Goal: Check status

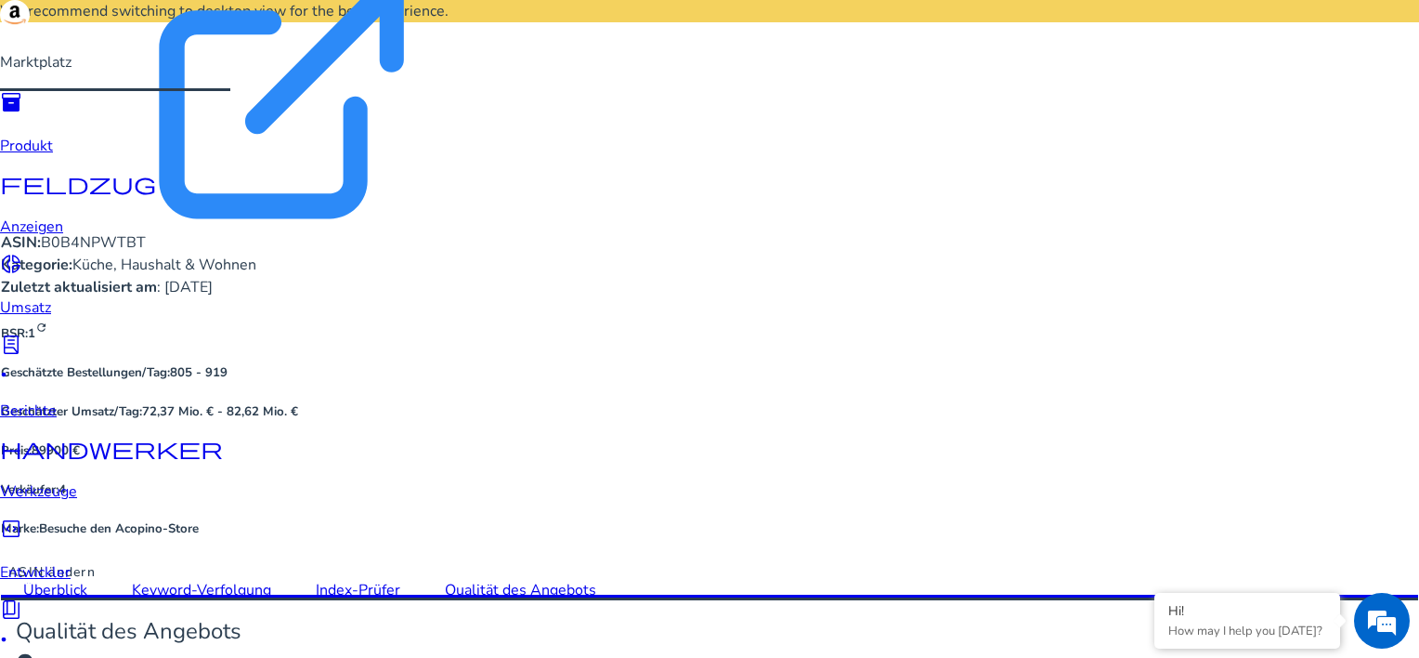
scroll to position [1160, 0]
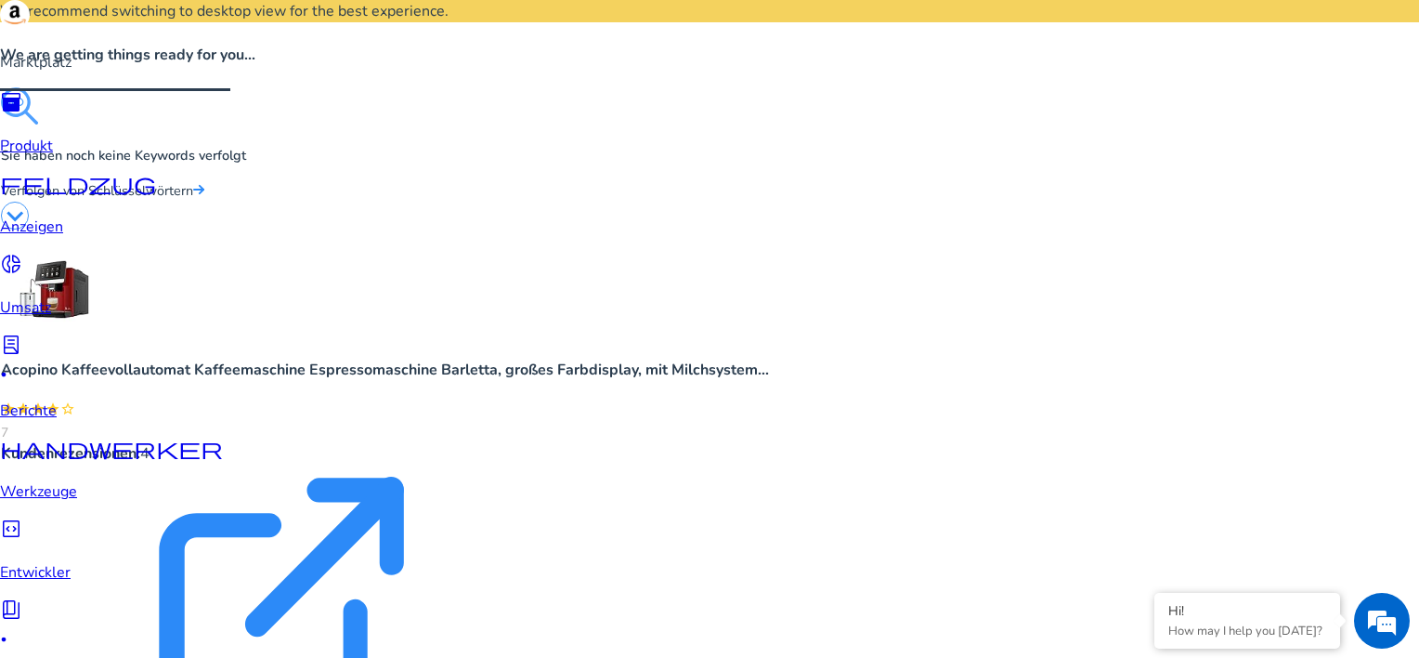
drag, startPoint x: 39, startPoint y: 137, endPoint x: 30, endPoint y: 114, distance: 25.0
click at [22, 113] on span "inventory_2" at bounding box center [11, 102] width 22 height 22
